Goal: Information Seeking & Learning: Learn about a topic

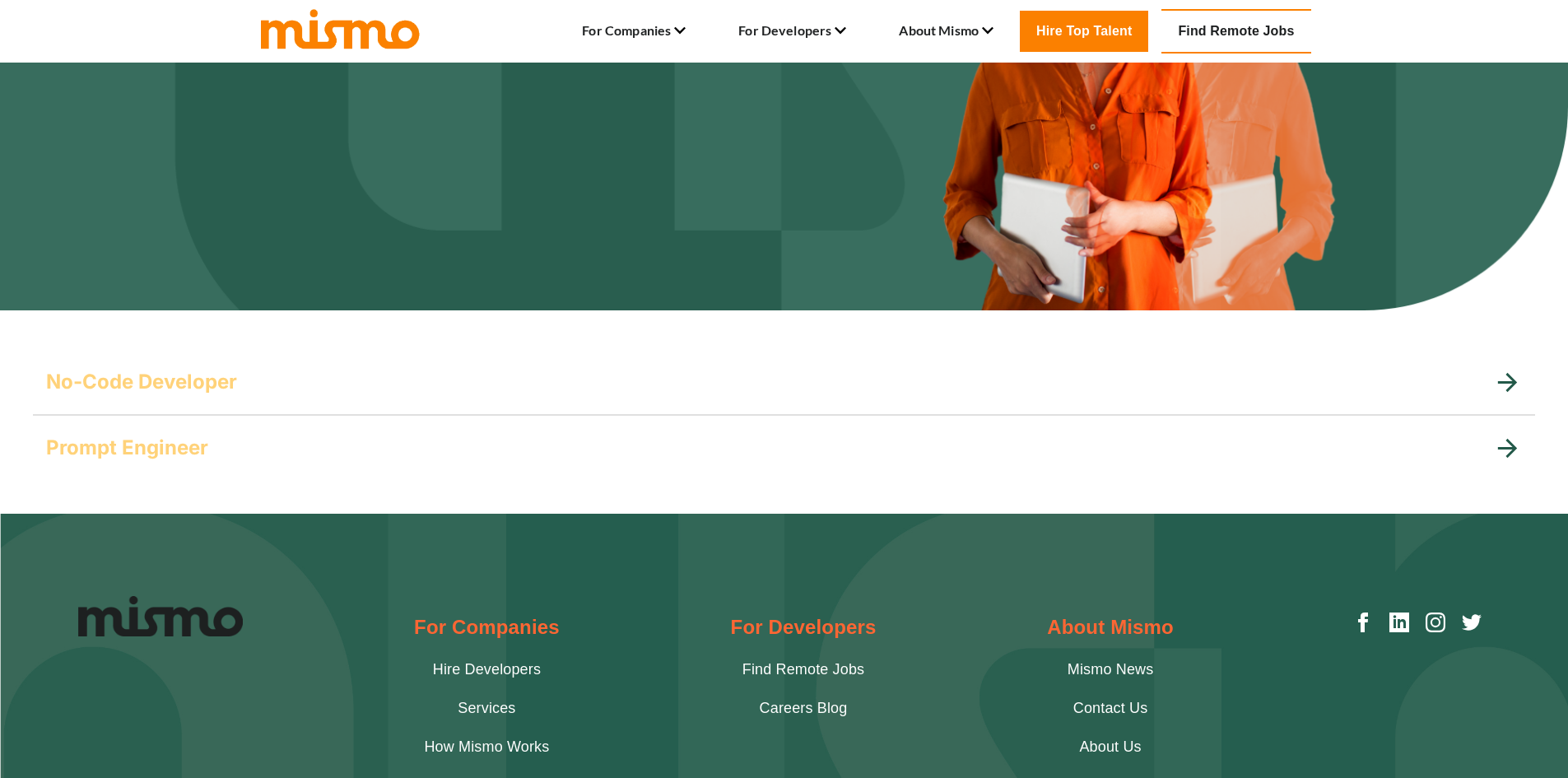
scroll to position [247, 0]
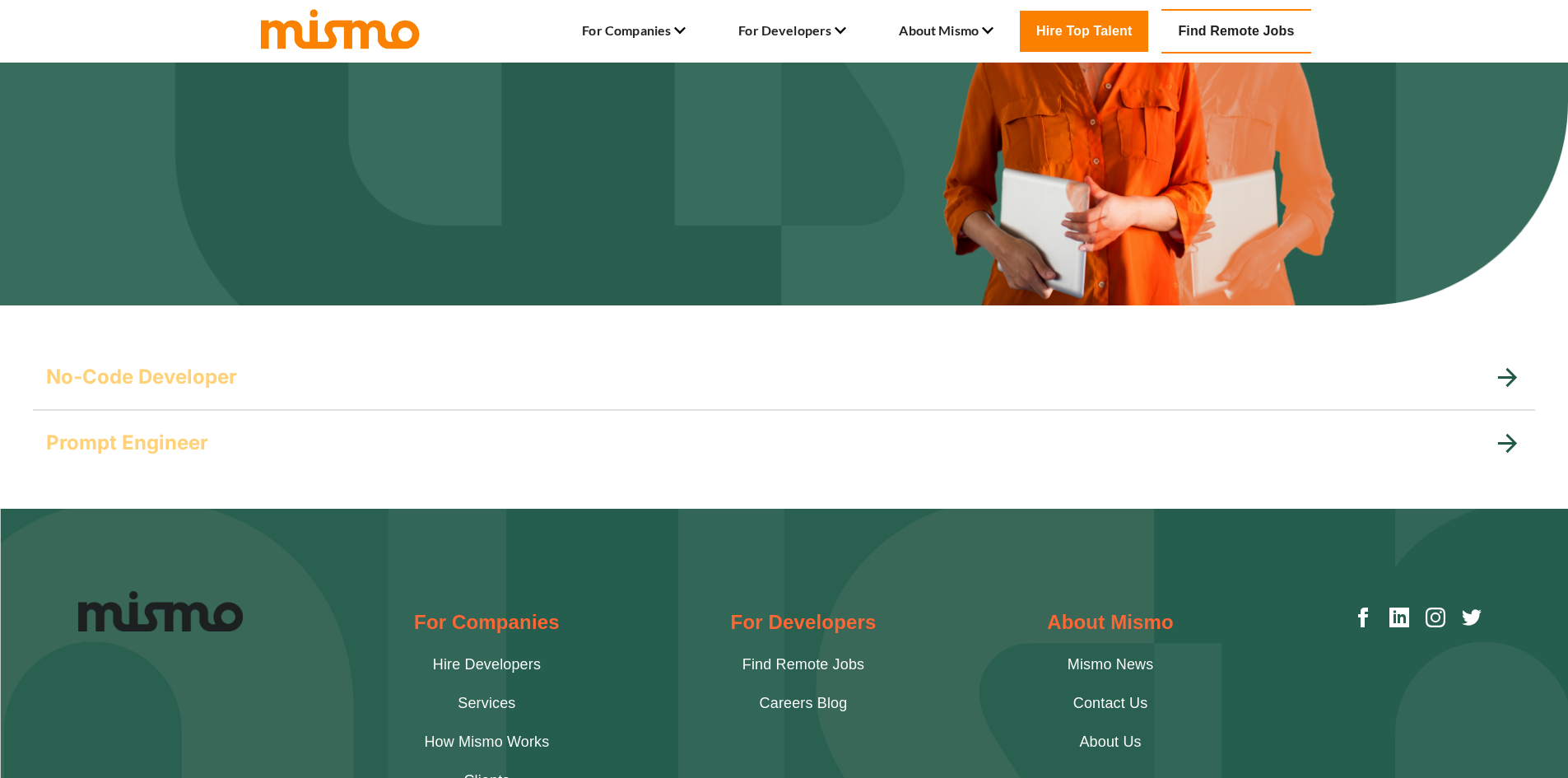
click at [189, 382] on h5 "No-Code Developer" at bounding box center [141, 377] width 191 height 27
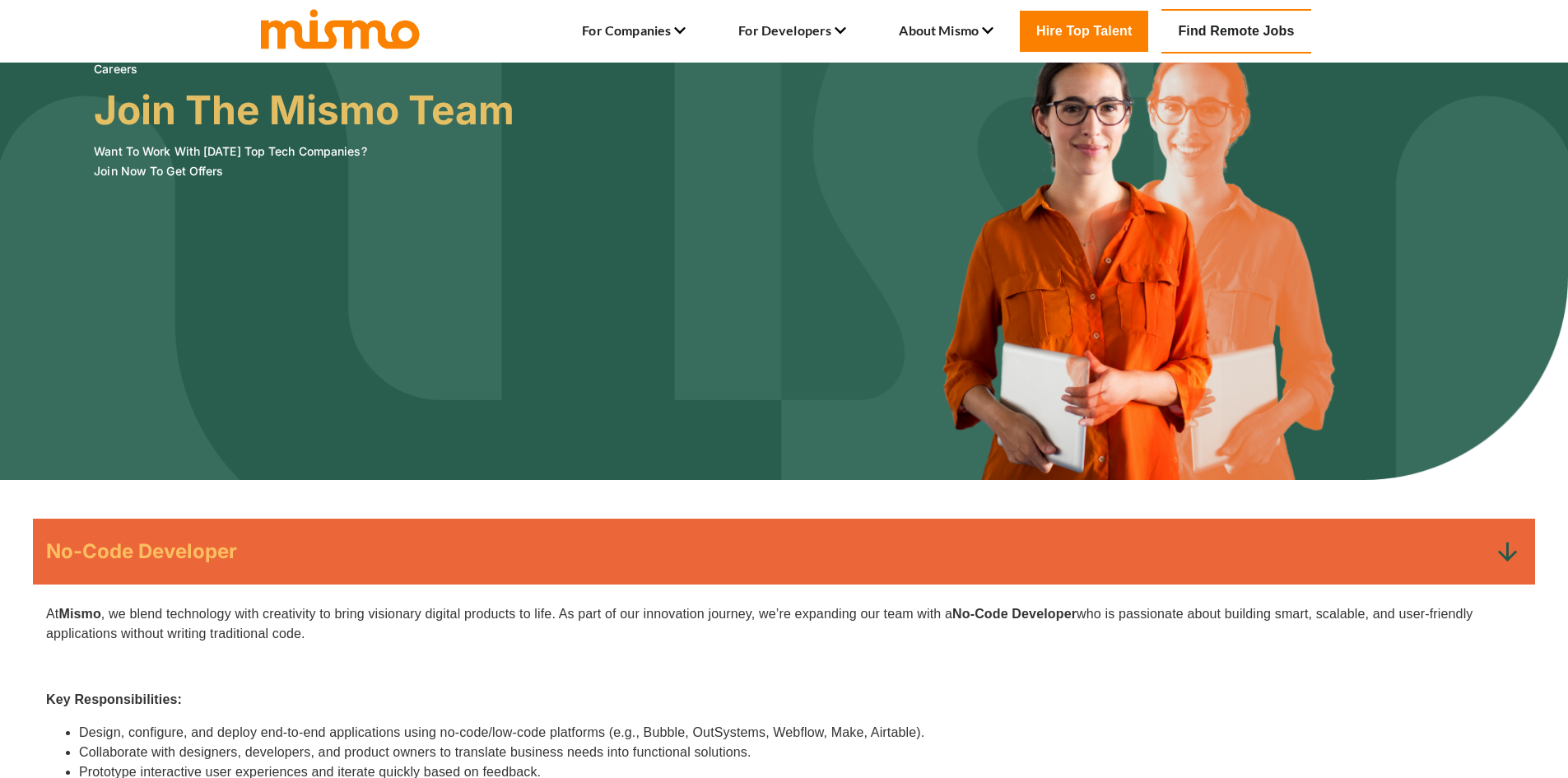
scroll to position [0, 0]
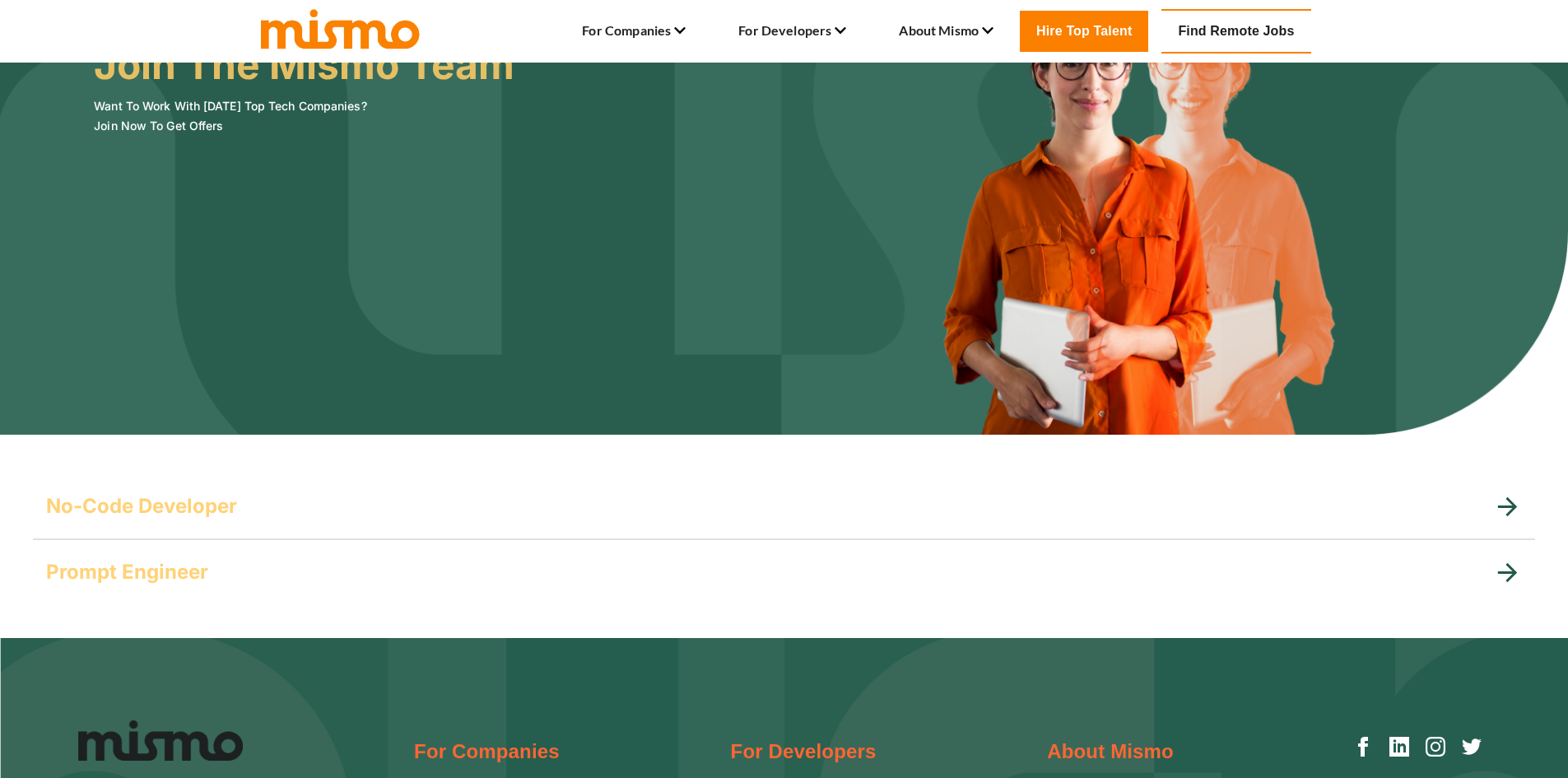
scroll to position [412, 0]
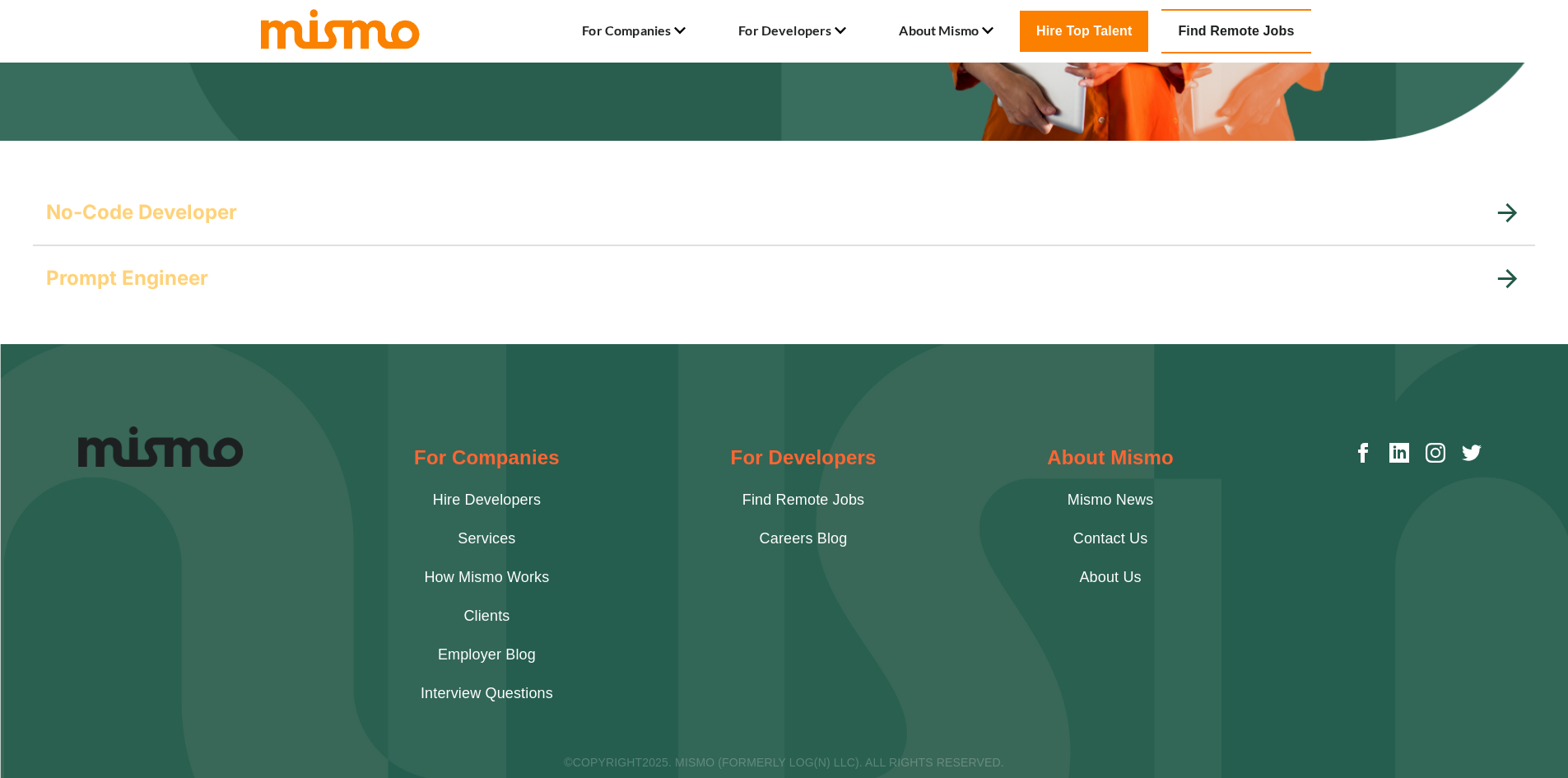
click at [208, 219] on h5 "No-Code Developer" at bounding box center [141, 212] width 191 height 27
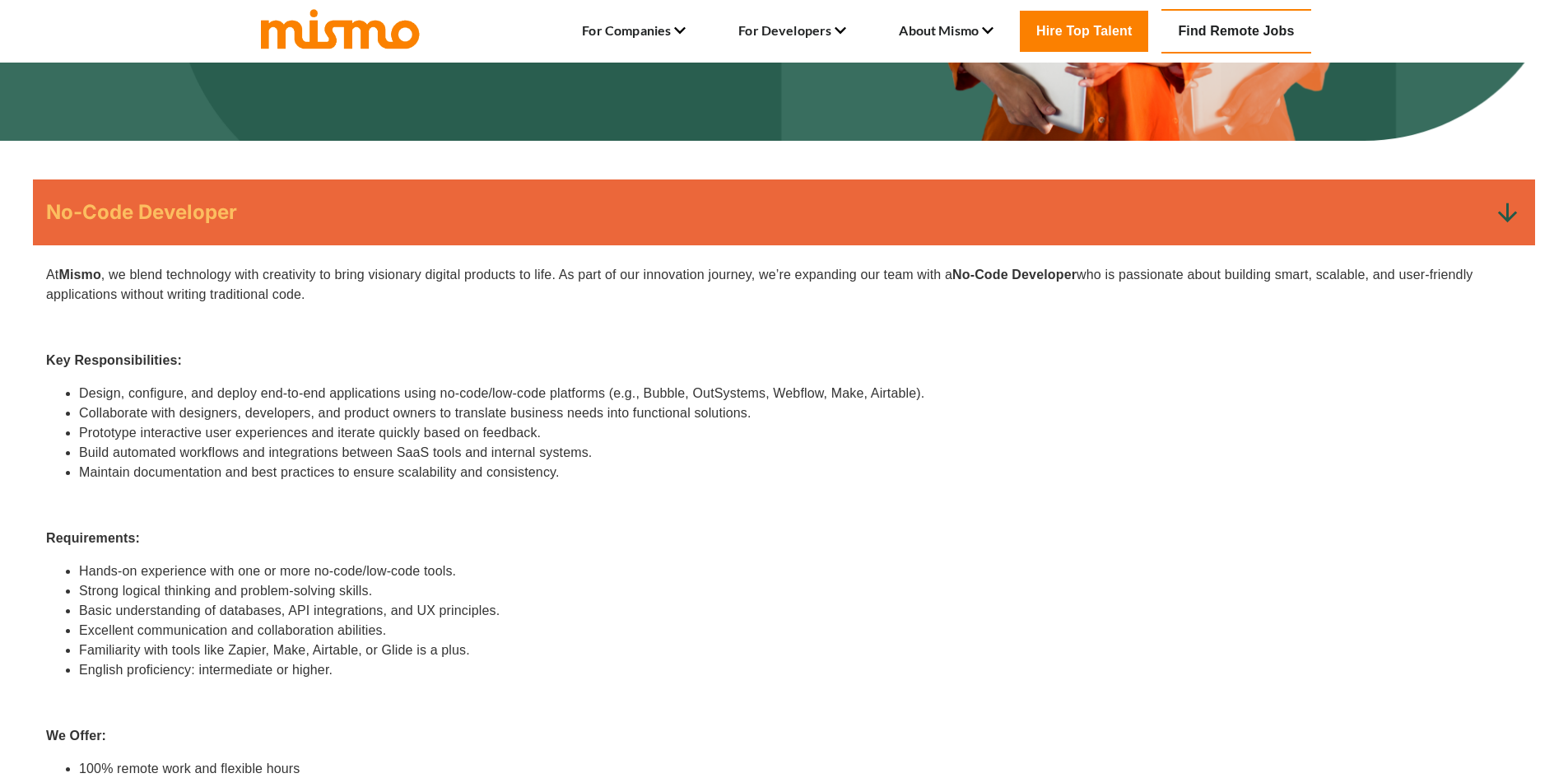
click at [194, 196] on div "No-Code Developer" at bounding box center [784, 212] width 1502 height 66
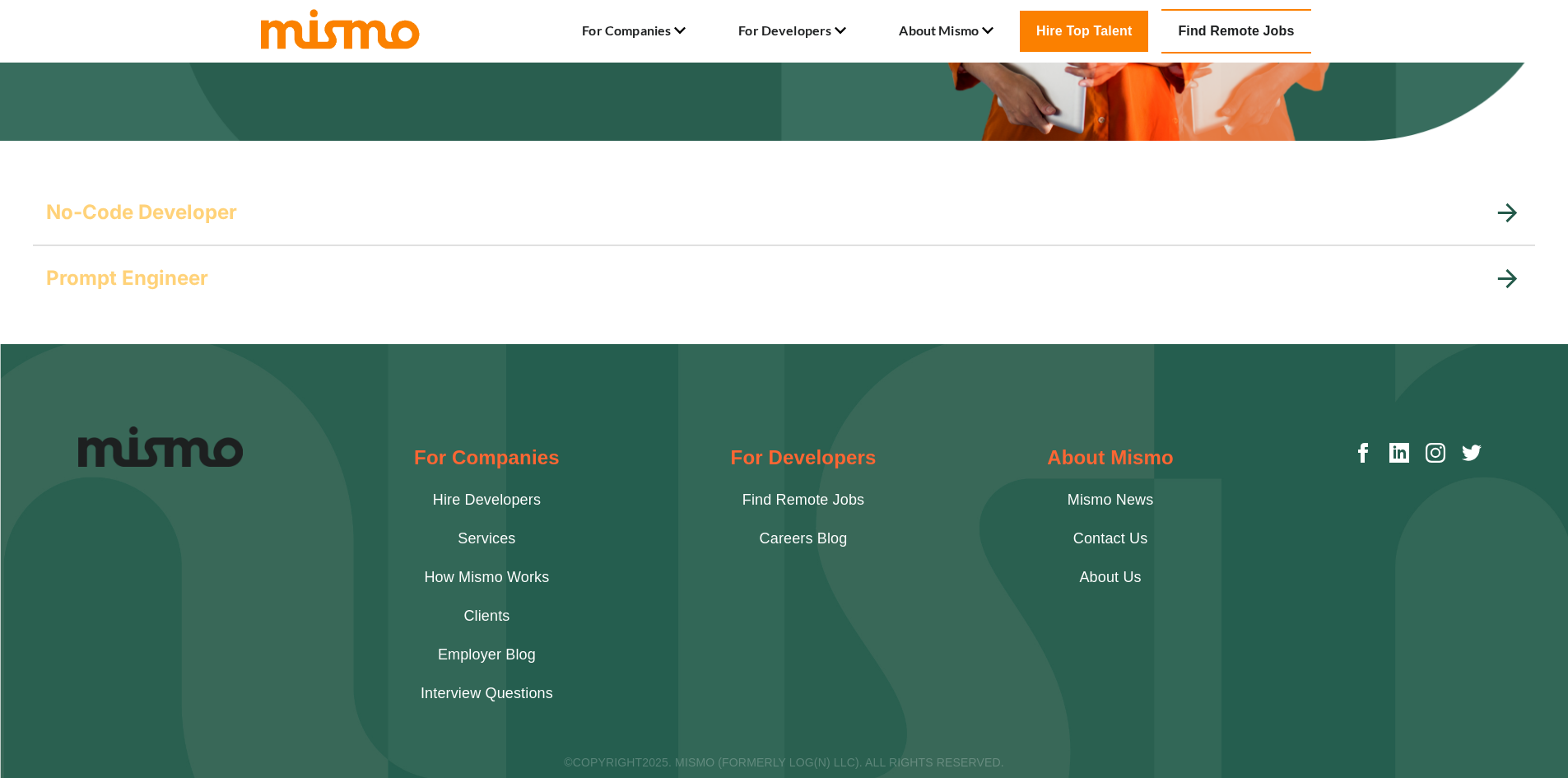
click at [156, 262] on div "Prompt Engineer" at bounding box center [784, 278] width 1502 height 66
